Goal: Find specific page/section: Find specific page/section

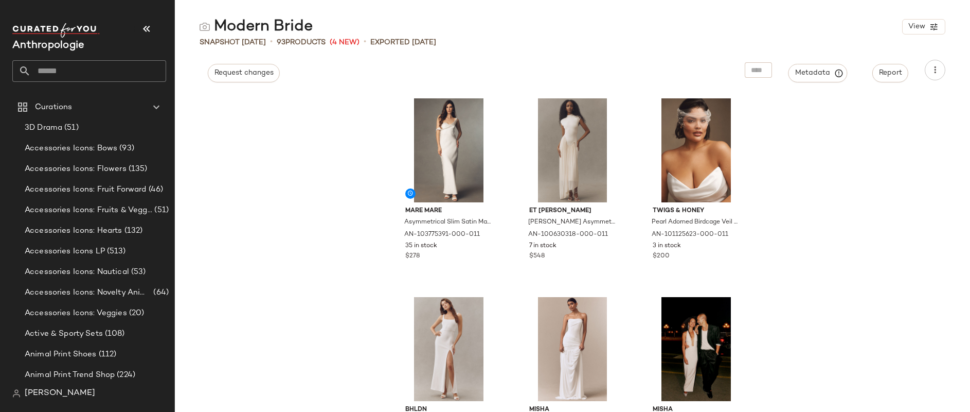
scroll to position [540, 0]
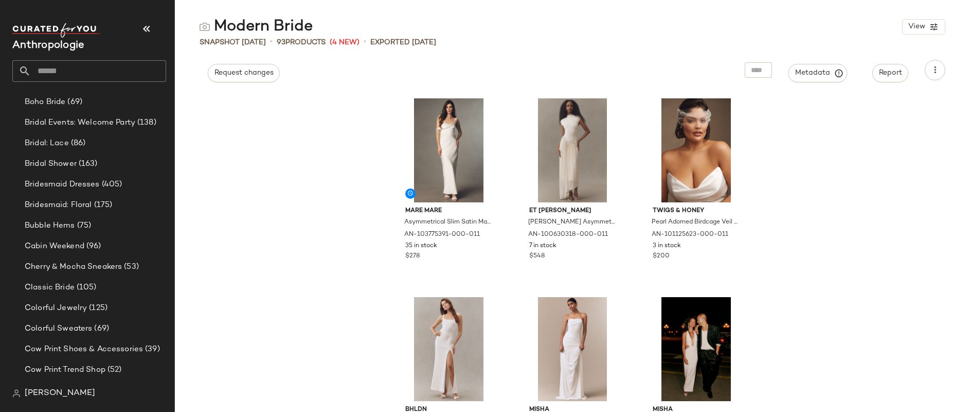
click at [91, 69] on input "text" at bounding box center [98, 71] width 135 height 22
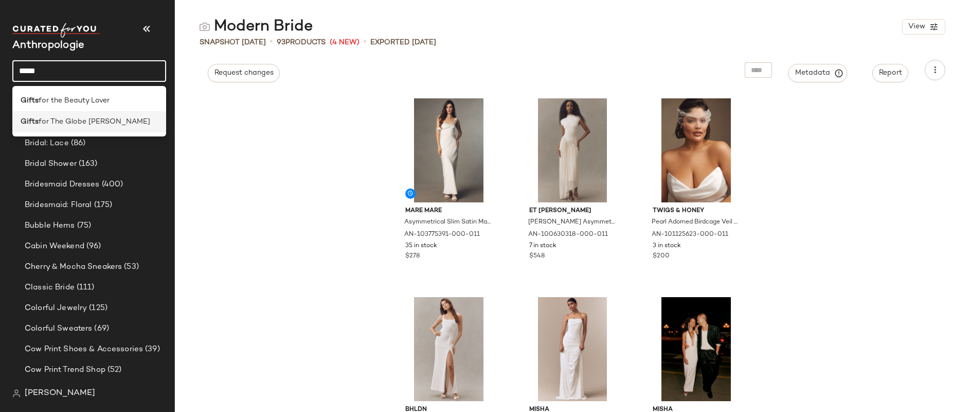
type input "*****"
click at [79, 120] on span "for The Globe [PERSON_NAME]" at bounding box center [95, 121] width 112 height 11
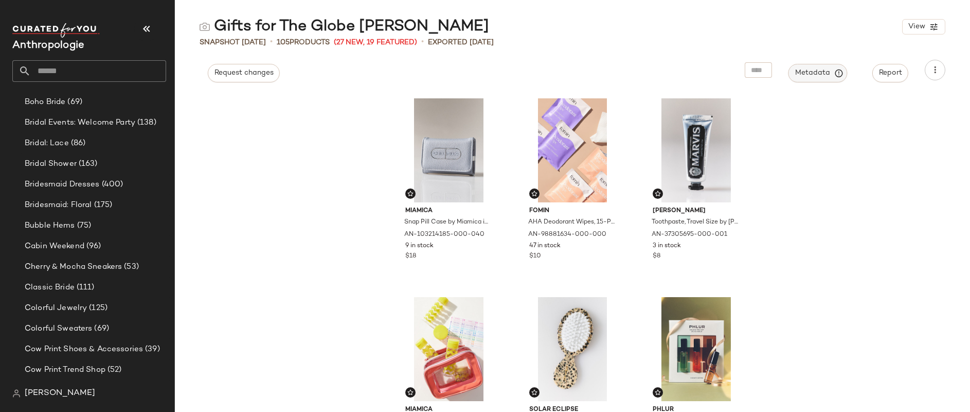
click at [819, 74] on span "Metadata" at bounding box center [818, 72] width 47 height 9
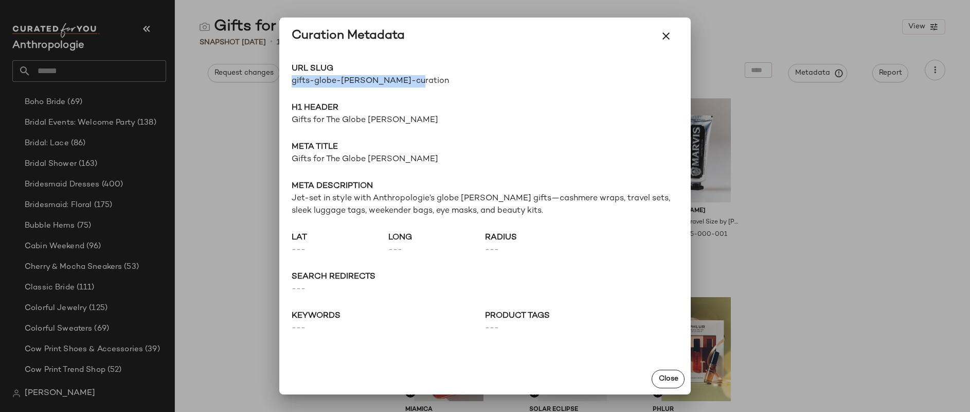
drag, startPoint x: 409, startPoint y: 89, endPoint x: 289, endPoint y: 82, distance: 120.1
click at [289, 82] on div "URL Slug gifts-globe-[PERSON_NAME]-curation Go to Shop H1 Header Gifts for The …" at bounding box center [485, 209] width 412 height 309
copy span "gifts-globe-[PERSON_NAME]-curation"
